Goal: Find specific page/section: Find specific page/section

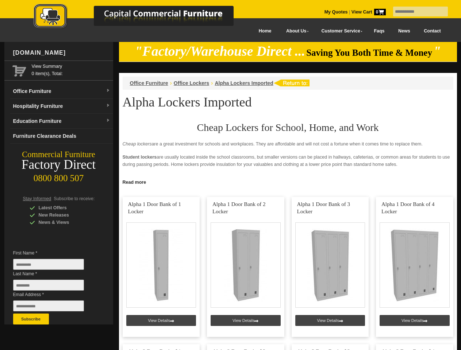
click at [416, 12] on input "text" at bounding box center [420, 12] width 55 height 10
click at [54, 287] on input "Last Name *" at bounding box center [48, 285] width 71 height 11
click at [31, 319] on button "Subscribe" at bounding box center [31, 319] width 36 height 11
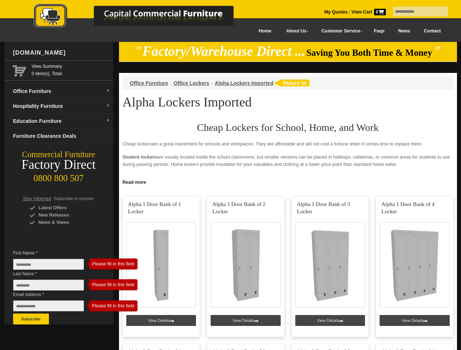
click at [288, 182] on link "Read more" at bounding box center [288, 181] width 338 height 9
